Goal: Check status

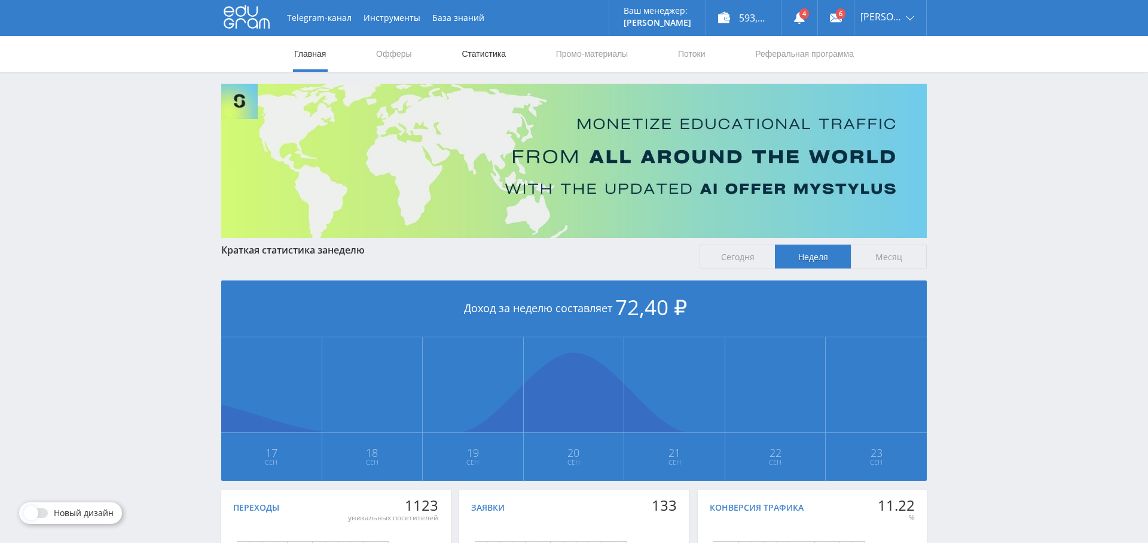
click at [469, 52] on link "Статистика" at bounding box center [483, 54] width 47 height 36
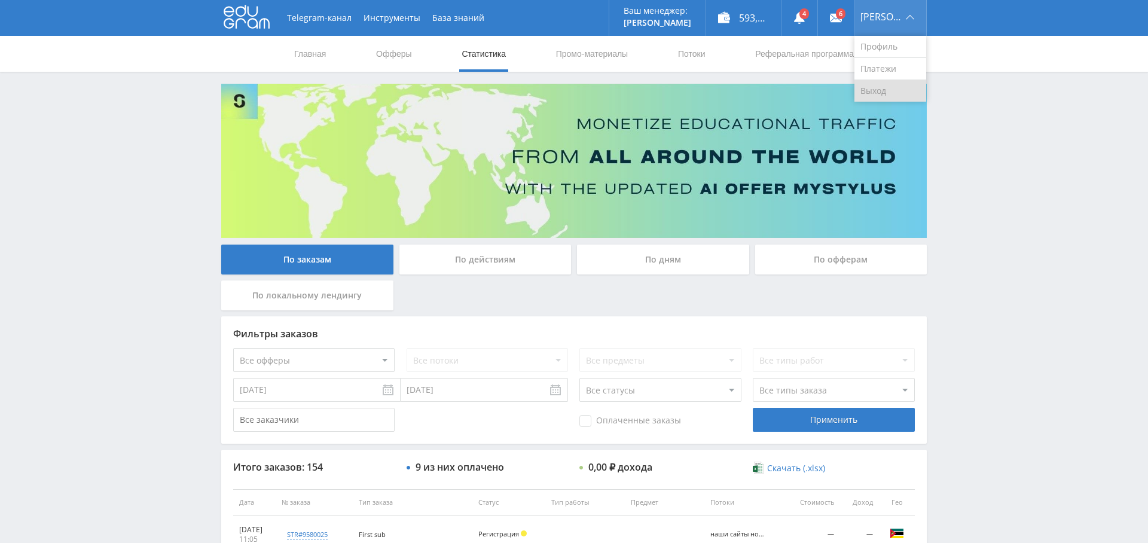
click at [898, 93] on link "Выход" at bounding box center [891, 91] width 72 height 22
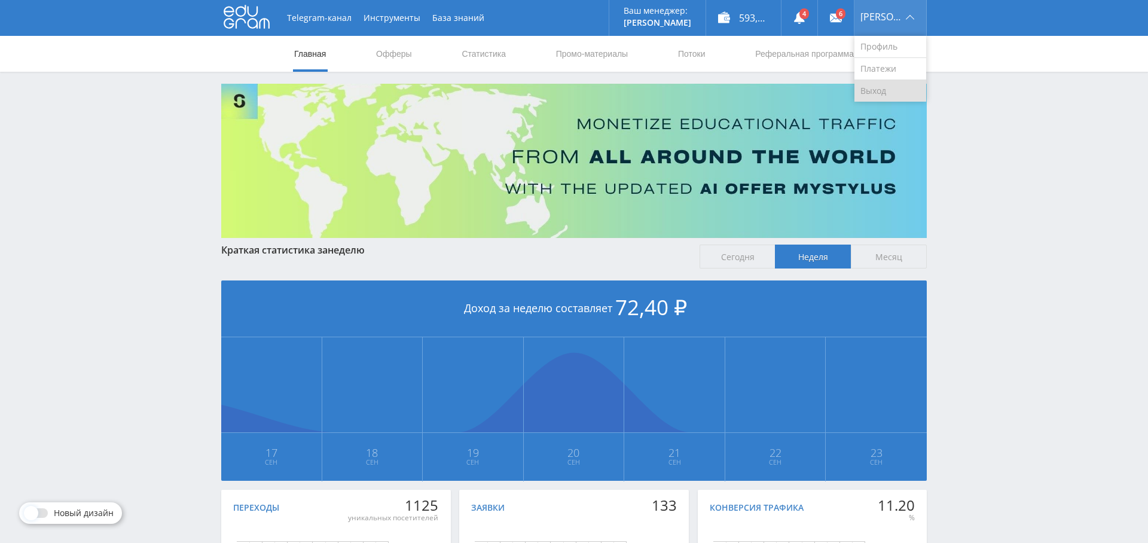
click at [890, 87] on link "Выход" at bounding box center [891, 91] width 72 height 22
